Goal: Information Seeking & Learning: Find specific fact

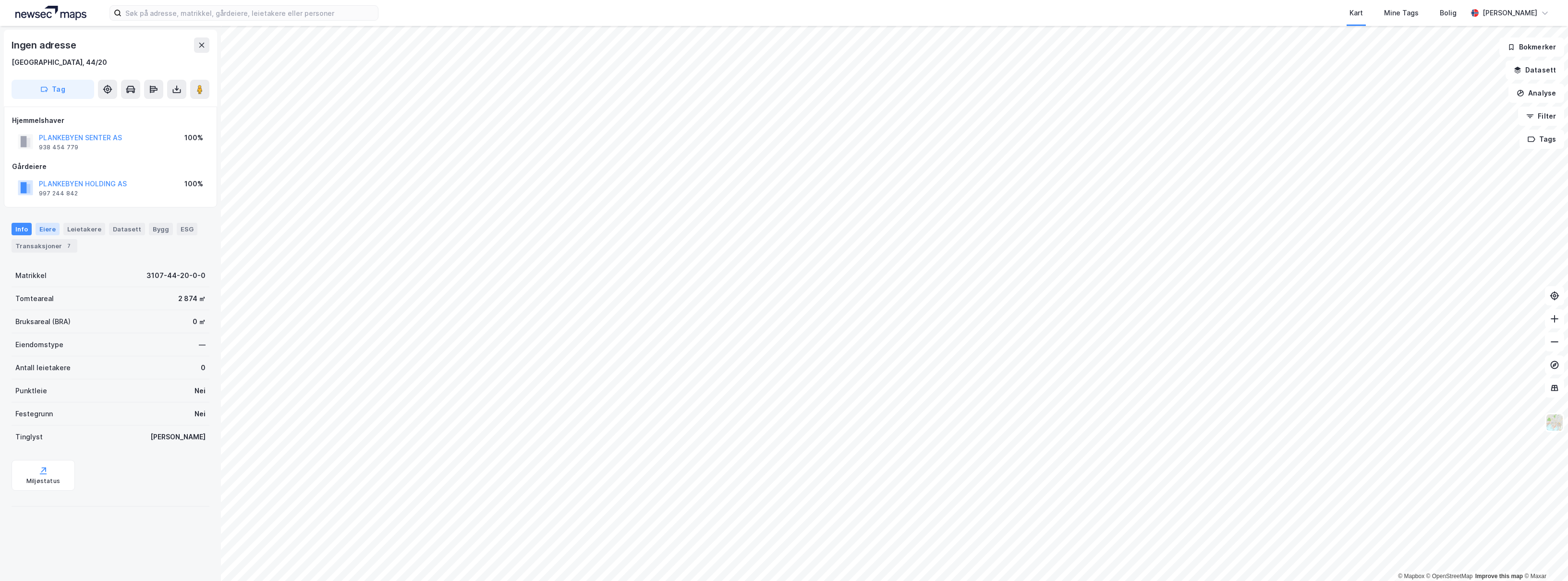
click at [40, 234] on div "Eiere" at bounding box center [47, 229] width 24 height 13
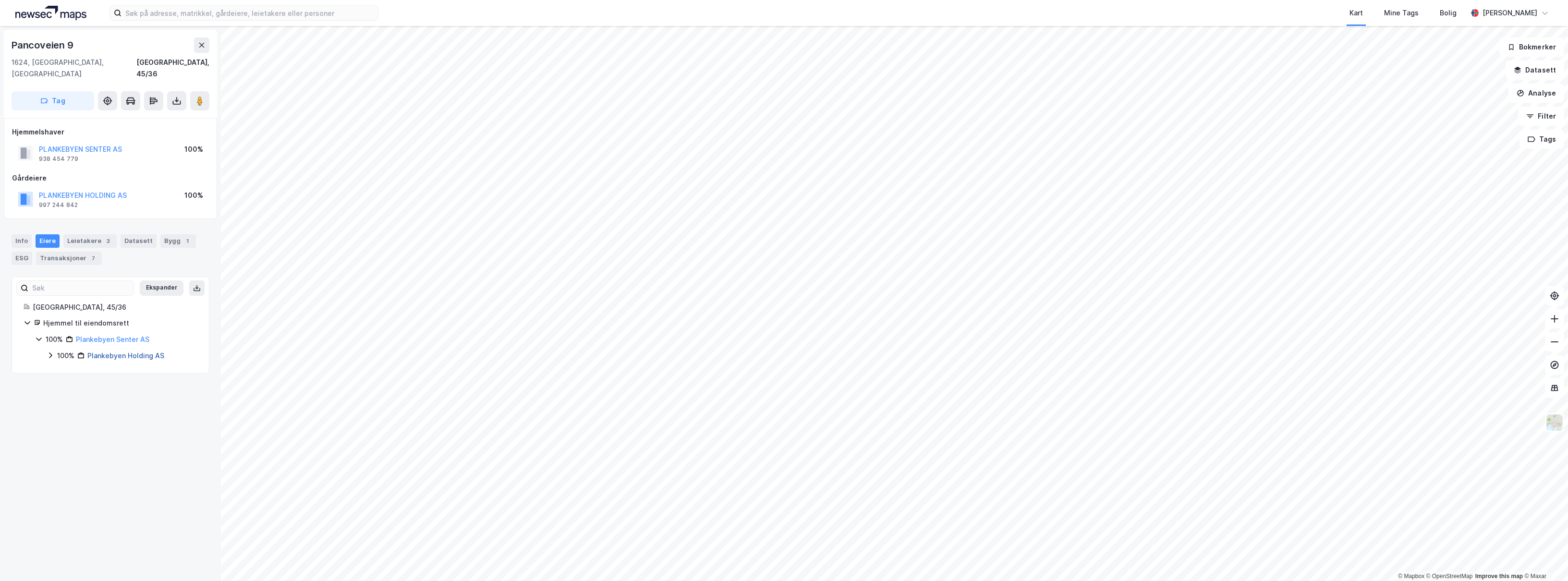
click at [119, 352] on link "Plankebyen Holding AS" at bounding box center [126, 356] width 77 height 8
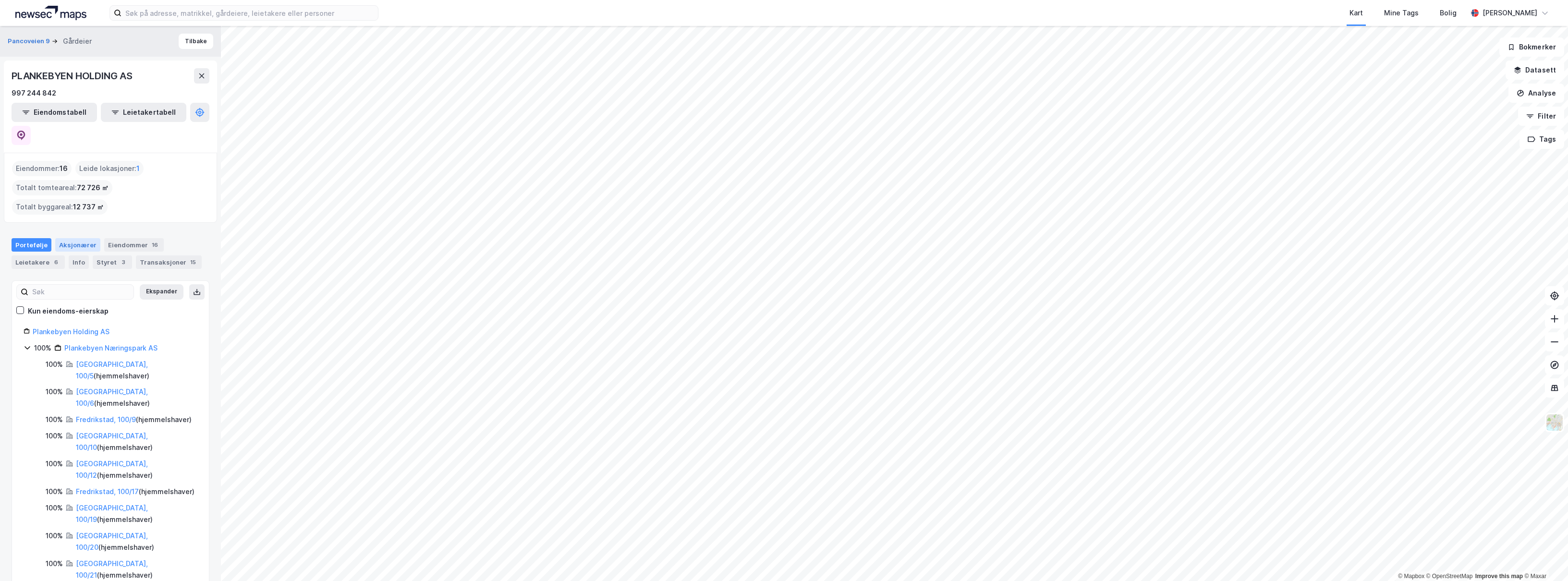
click at [66, 238] on div "Aksjonærer" at bounding box center [77, 245] width 45 height 13
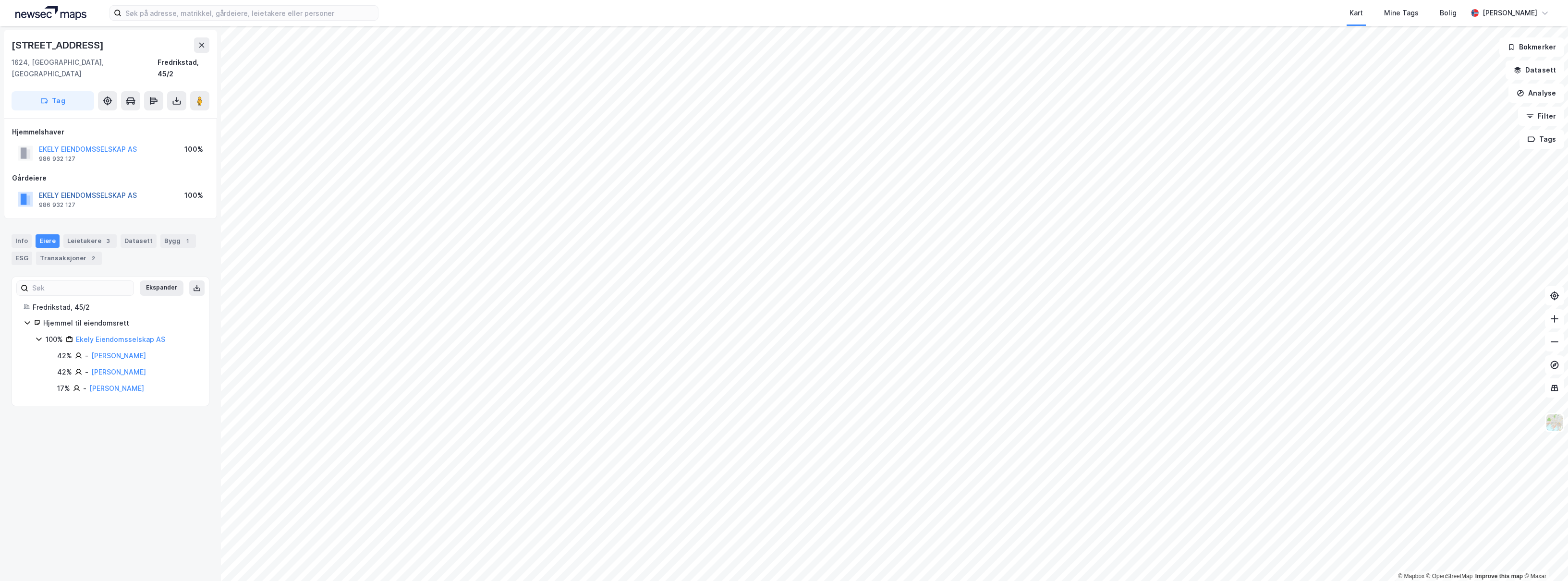
click at [0, 0] on button "EKELY EIENDOMSSELSKAP AS" at bounding box center [0, 0] width 0 height 0
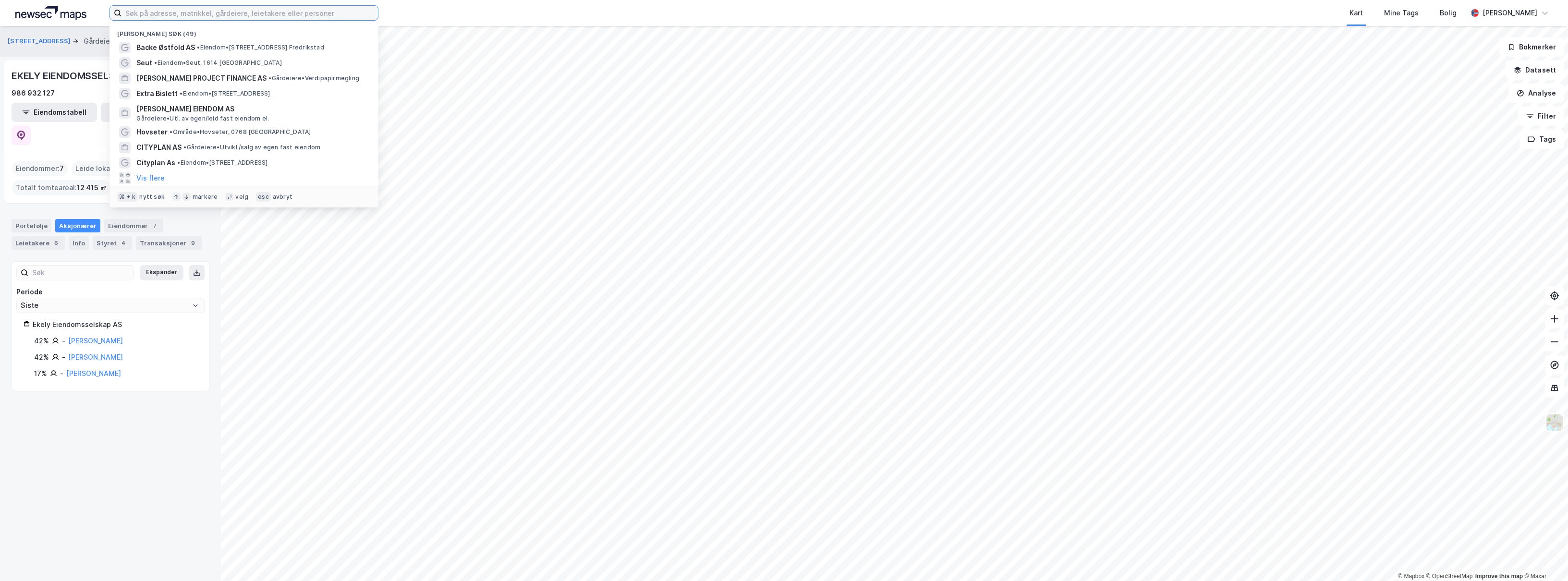
click at [194, 16] on input at bounding box center [250, 13] width 256 height 15
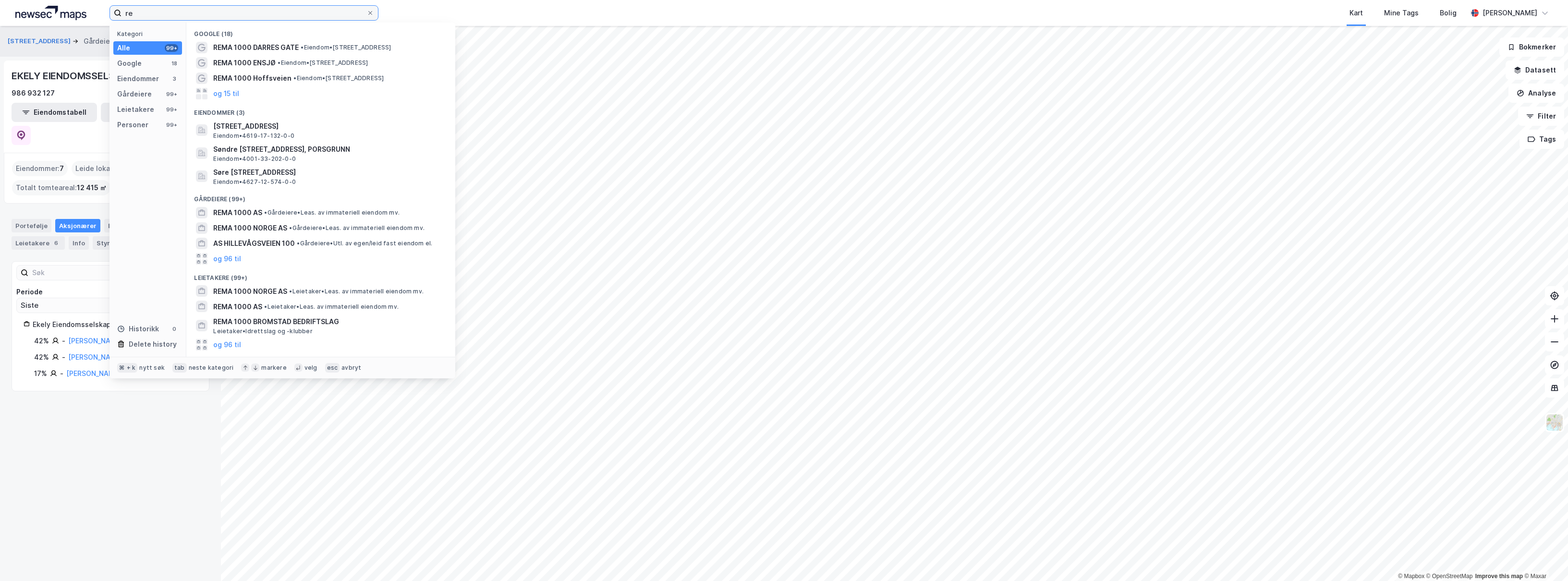
type input "r"
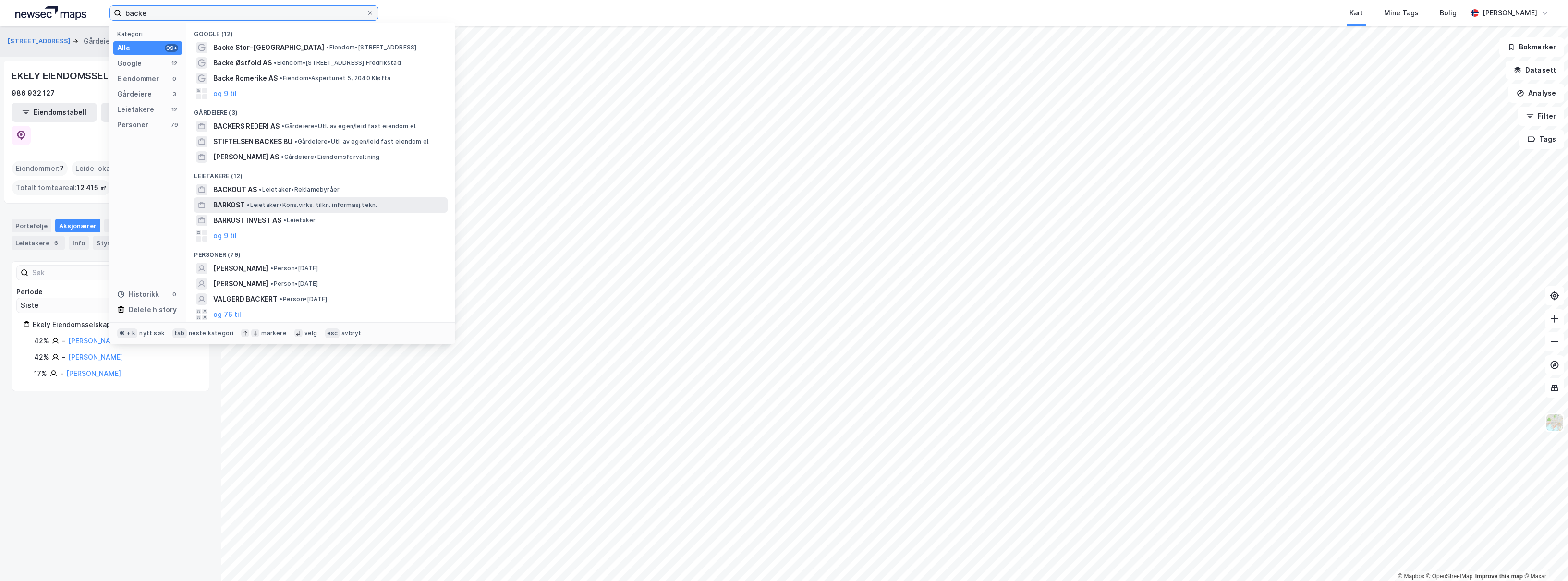
type input "backe"
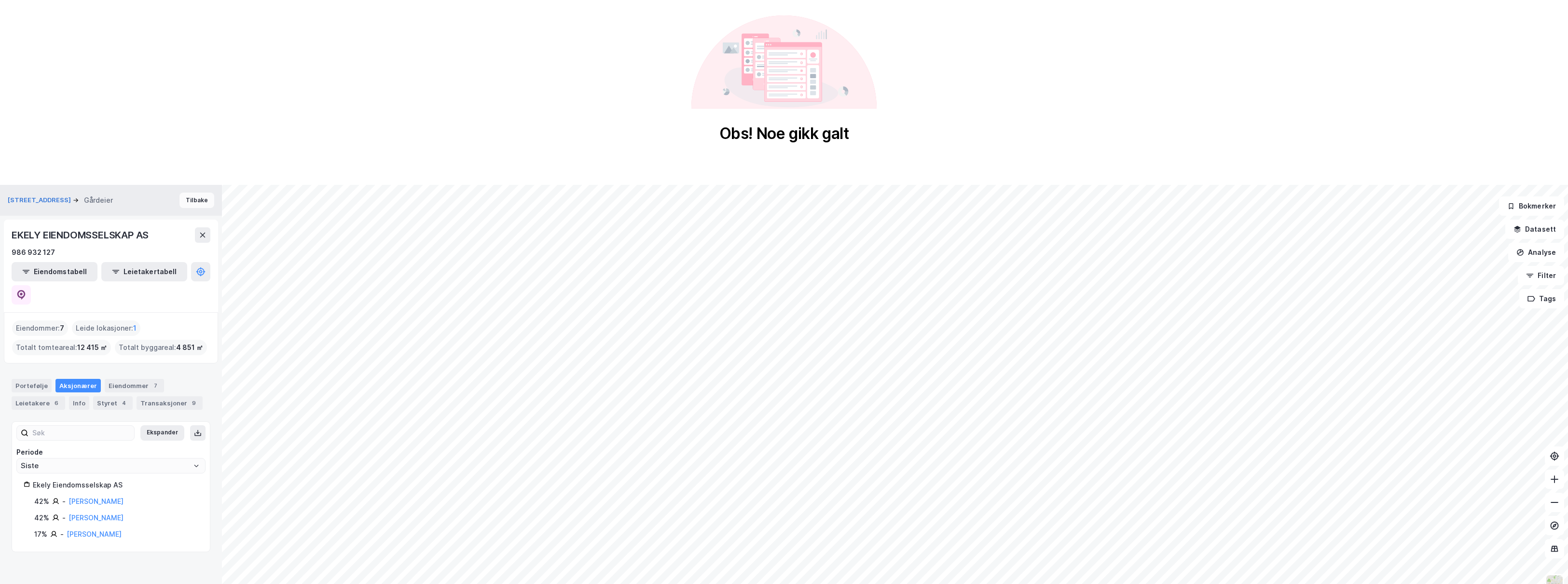
click at [186, 199] on button "Tilbake" at bounding box center [197, 200] width 35 height 15
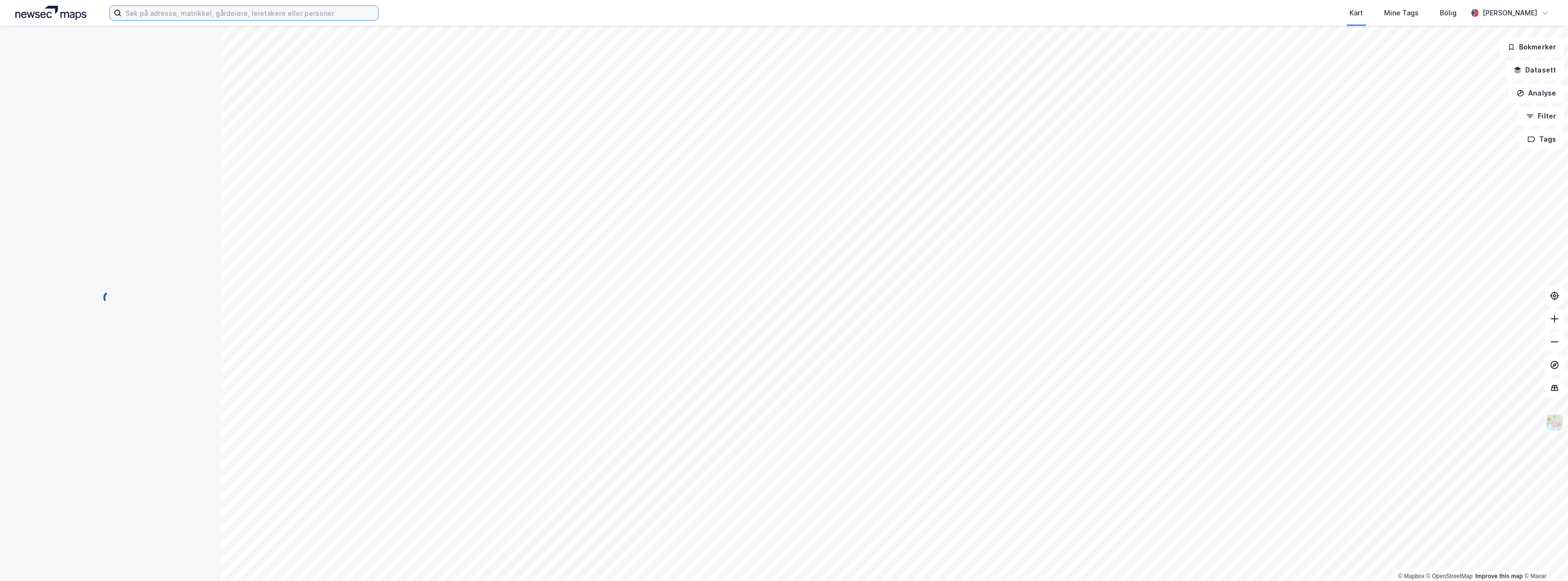
click at [183, 17] on input at bounding box center [250, 13] width 256 height 15
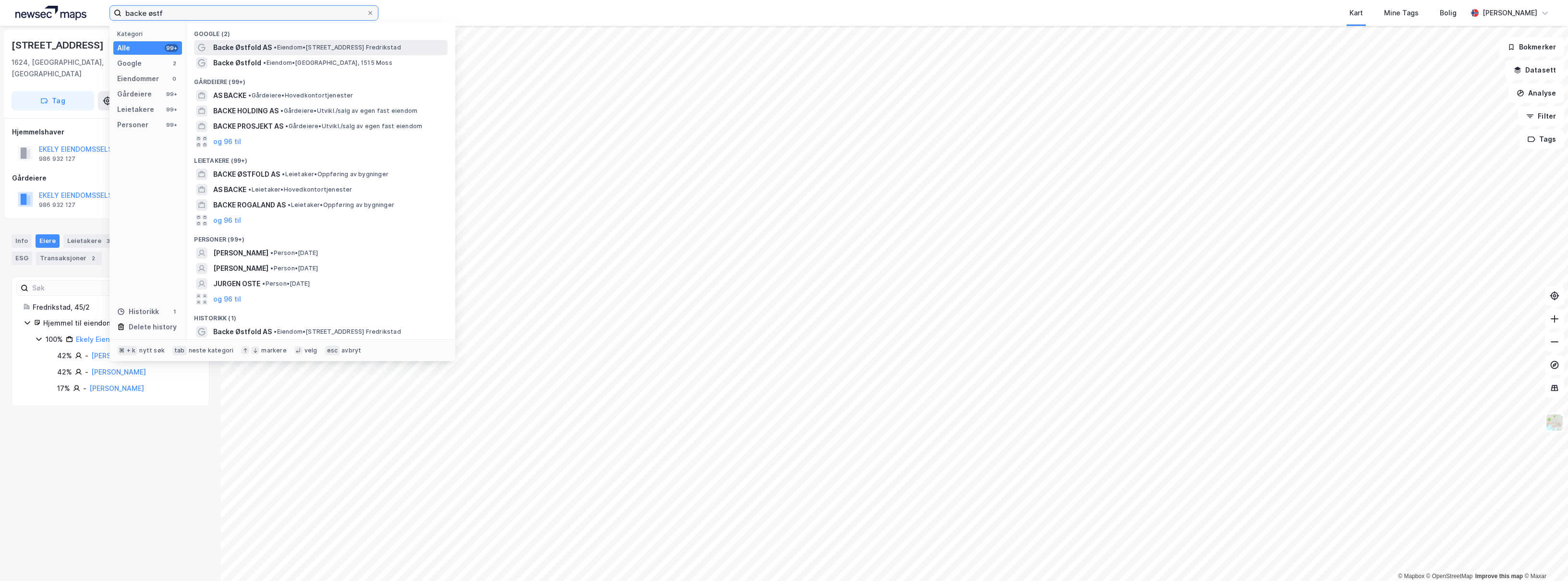
type input "backe østf"
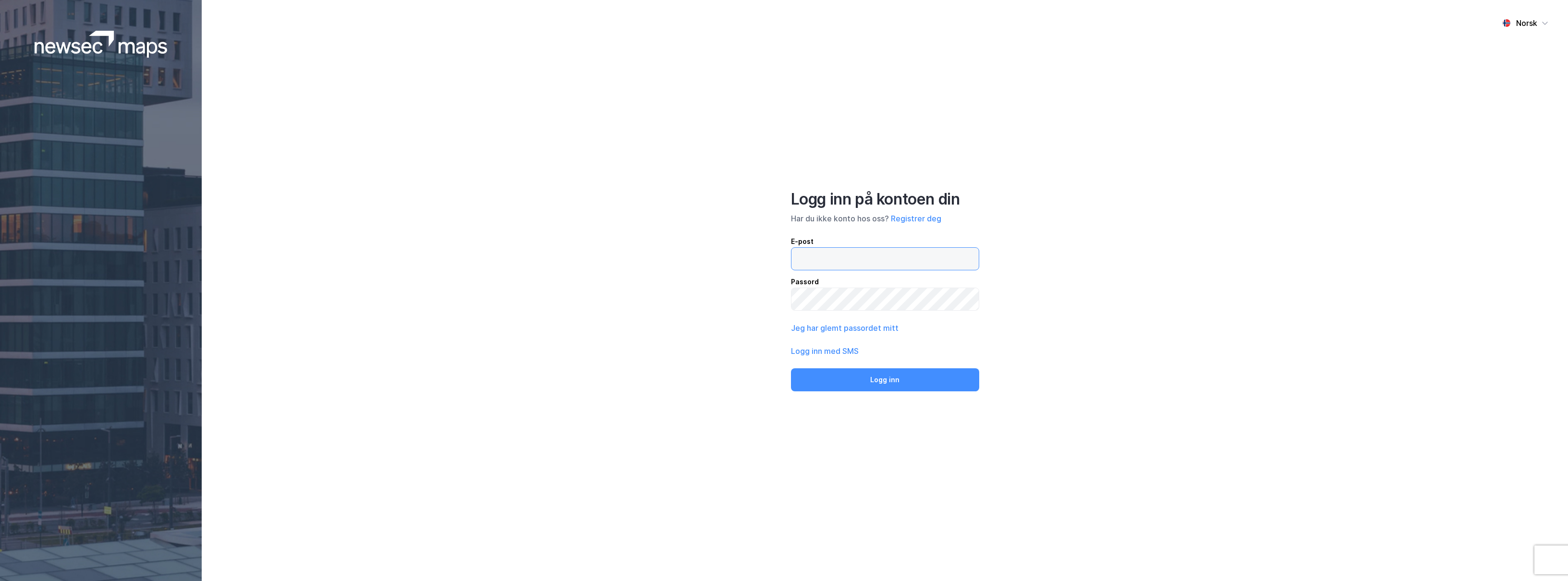
click at [855, 256] on input "email" at bounding box center [885, 259] width 188 height 22
